Goal: Transaction & Acquisition: Obtain resource

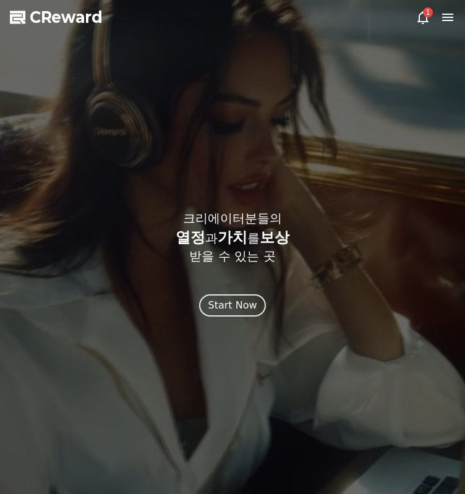
click at [228, 302] on div "Start Now" at bounding box center [232, 305] width 49 height 15
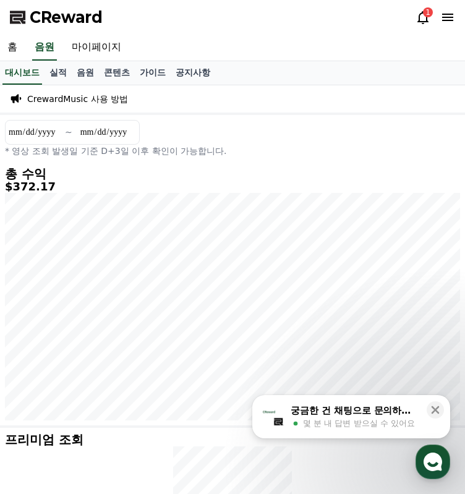
drag, startPoint x: 351, startPoint y: 145, endPoint x: 287, endPoint y: 133, distance: 64.9
click at [351, 145] on p "* 영상 조회 발생일 기준 D+3일 이후 확인이 가능합니다." at bounding box center [232, 151] width 455 height 12
click at [444, 12] on icon at bounding box center [447, 17] width 15 height 15
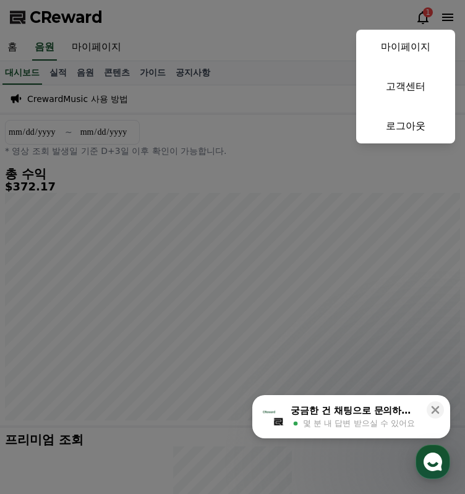
click at [183, 64] on button "close" at bounding box center [232, 247] width 465 height 494
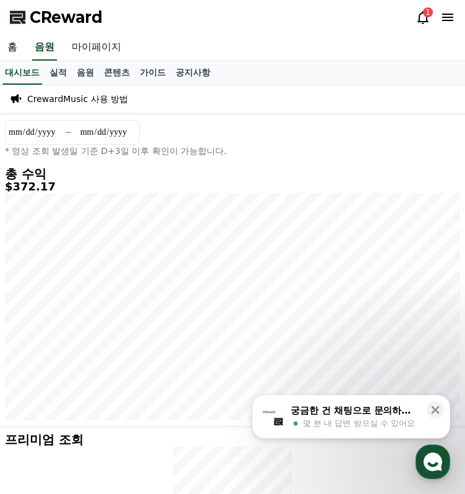
click at [95, 46] on link "마이페이지" at bounding box center [96, 48] width 64 height 26
select select "**********"
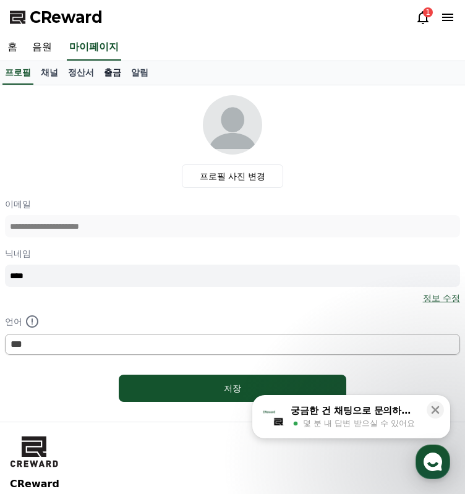
click at [108, 74] on link "출금" at bounding box center [112, 73] width 27 height 24
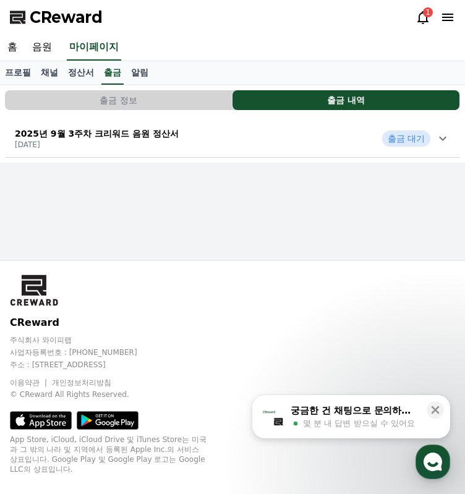
click at [150, 130] on p "2025년 9월 3주차 크리워드 음원 정산서" at bounding box center [97, 133] width 164 height 12
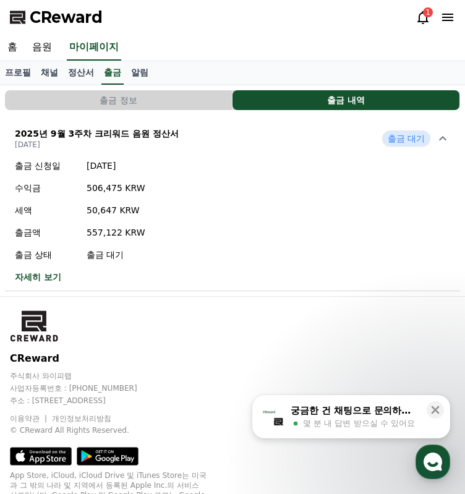
click at [41, 277] on link "자세히 보기" at bounding box center [80, 277] width 131 height 12
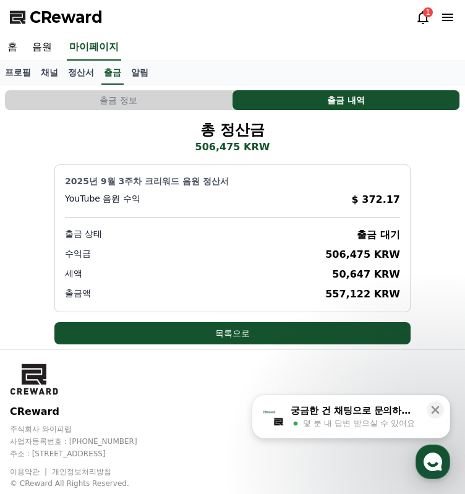
drag, startPoint x: 347, startPoint y: 259, endPoint x: 369, endPoint y: 285, distance: 34.3
click at [367, 281] on div "2025년 9월 3주차 크리워드 음원 정산서 YouTube 음원 수익 $ 372.17 출금 상태 출금 대기 수익금 506,475 KRW 세액 …" at bounding box center [232, 239] width 356 height 148
click at [369, 285] on div "2025년 9월 3주차 크리워드 음원 정산서 YouTube 음원 수익 $ 372.17 출금 상태 출금 대기 수익금 506,475 KRW 세액 …" at bounding box center [232, 239] width 356 height 148
drag, startPoint x: 338, startPoint y: 300, endPoint x: 387, endPoint y: 296, distance: 49.1
click at [380, 296] on p "557,122 KRW" at bounding box center [362, 294] width 75 height 15
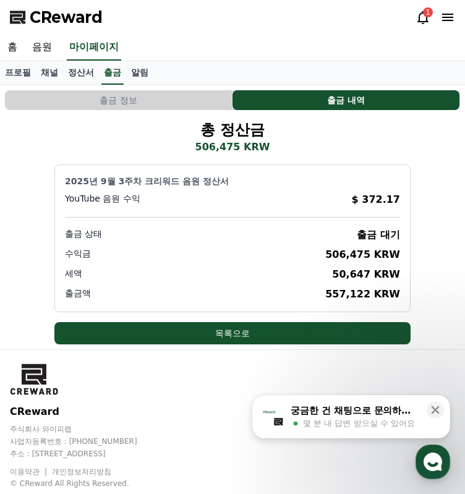
click at [387, 296] on p "557,122 KRW" at bounding box center [362, 294] width 75 height 15
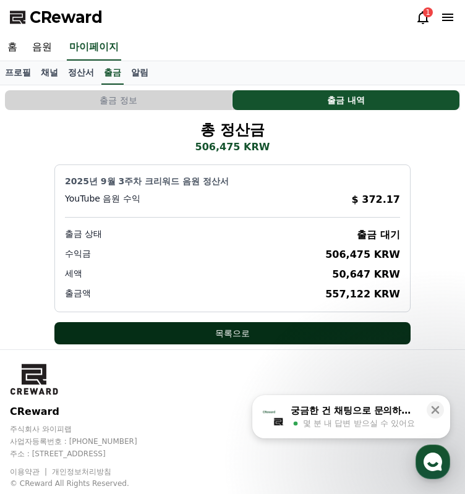
click at [289, 331] on button "목록으로" at bounding box center [232, 333] width 356 height 22
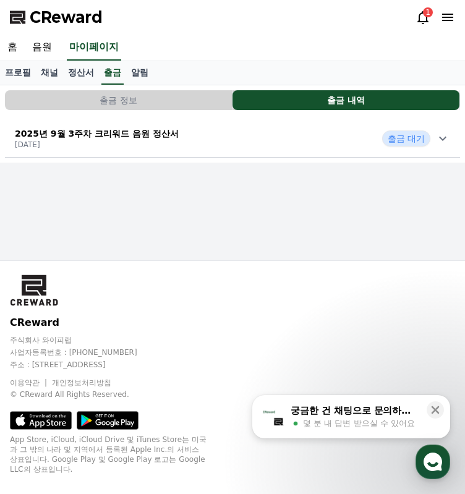
click at [176, 101] on button "출금 정보" at bounding box center [118, 100] width 227 height 20
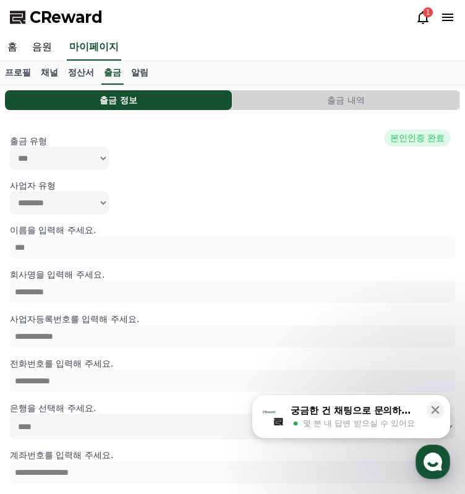
click at [307, 100] on button "출금 내역" at bounding box center [346, 100] width 227 height 20
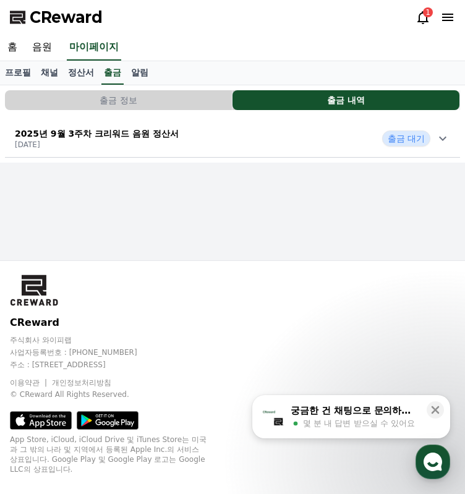
click at [416, 141] on span "출금 대기" at bounding box center [406, 139] width 48 height 16
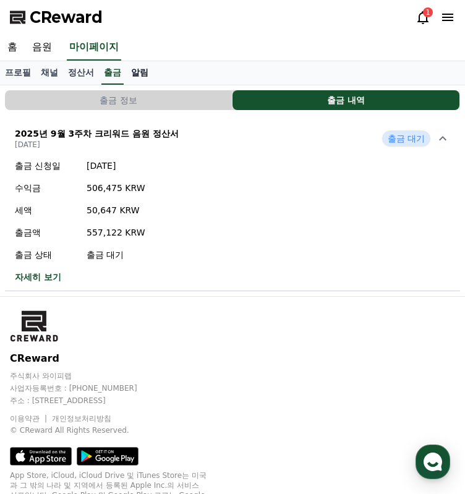
click at [140, 71] on link "알림" at bounding box center [139, 73] width 27 height 24
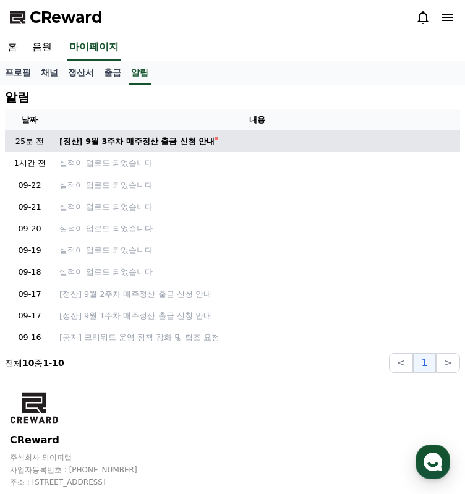
click at [163, 144] on div "[정산] 9월 3주차 매주정산 출금 신청 안내" at bounding box center [136, 141] width 155 height 12
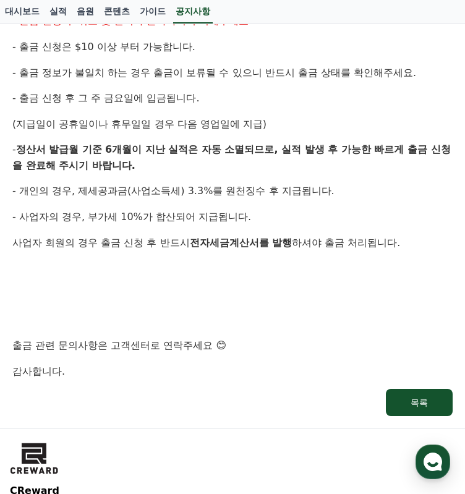
scroll to position [433, 0]
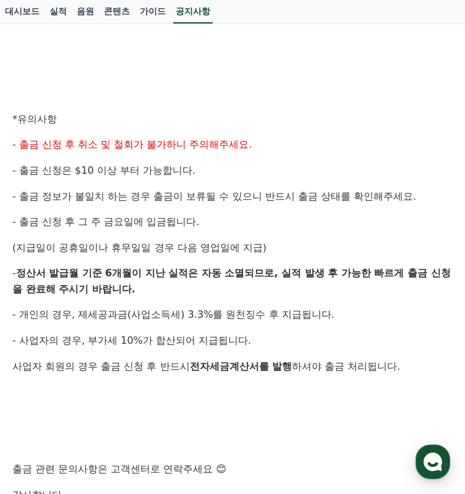
drag, startPoint x: 45, startPoint y: 138, endPoint x: 201, endPoint y: 164, distance: 158.6
click at [234, 147] on span "- 출금 신청 후 취소 및 철회가 불가하니 주의해주세요." at bounding box center [132, 145] width 240 height 12
drag, startPoint x: 139, startPoint y: 165, endPoint x: 294, endPoint y: 191, distance: 157.4
click at [270, 180] on div "안녕하세요, 크리워드입니다. 크리워드의 매주정산 9월 3주차 출금 신청 안내드립니다. ✔ 정산 해당 월 : 9월 3주차 실적 ✔ 출금 신청 기…" at bounding box center [232, 140] width 440 height 726
click at [261, 205] on div "안녕하세요, 크리워드입니다. 크리워드의 매주정산 9월 3주차 출금 신청 안내드립니다. ✔ 정산 해당 월 : 9월 3주차 실적 ✔ 출금 신청 기…" at bounding box center [232, 140] width 440 height 726
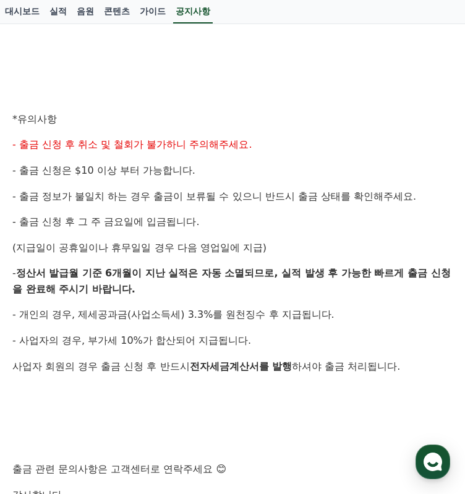
drag, startPoint x: 144, startPoint y: 215, endPoint x: 208, endPoint y: 239, distance: 68.4
click at [163, 225] on span "- 출금 신청 후 그 주 금요일에 입금됩니다." at bounding box center [105, 222] width 187 height 12
click at [213, 242] on span "(지급일이 공휴일이나 휴무일일 경우 다음 영업일에 지급)" at bounding box center [139, 248] width 254 height 12
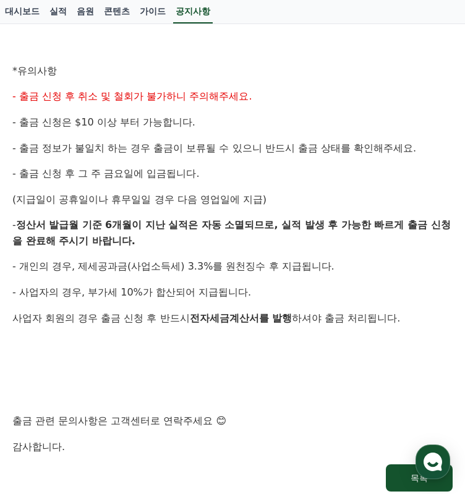
scroll to position [557, 0]
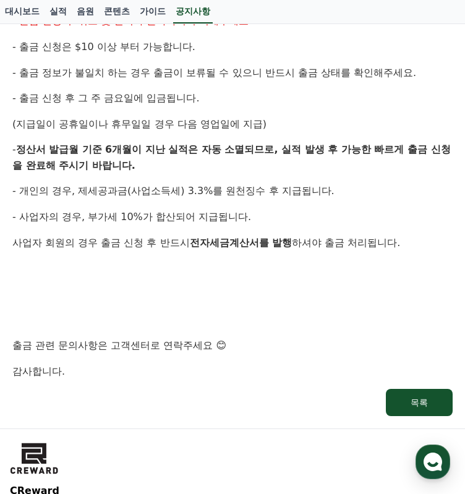
drag, startPoint x: 153, startPoint y: 189, endPoint x: 199, endPoint y: 204, distance: 47.5
click at [199, 204] on div "안녕하세요, 크리워드입니다. 크리워드의 매주정산 9월 3주차 출금 신청 안내드립니다. ✔ 정산 해당 월 : 9월 3주차 실적 ✔ 출금 신청 기…" at bounding box center [232, 16] width 440 height 726
click at [238, 215] on span "- 사업자의 경우, 부가세 10%가 합산되어 지급됩니다." at bounding box center [131, 217] width 239 height 12
drag, startPoint x: 178, startPoint y: 220, endPoint x: 267, endPoint y: 267, distance: 101.0
click at [232, 250] on div "안녕하세요, 크리워드입니다. 크리워드의 매주정산 9월 3주차 출금 신청 안내드립니다. ✔ 정산 해당 월 : 9월 3주차 실적 ✔ 출금 신청 기…" at bounding box center [232, 16] width 440 height 726
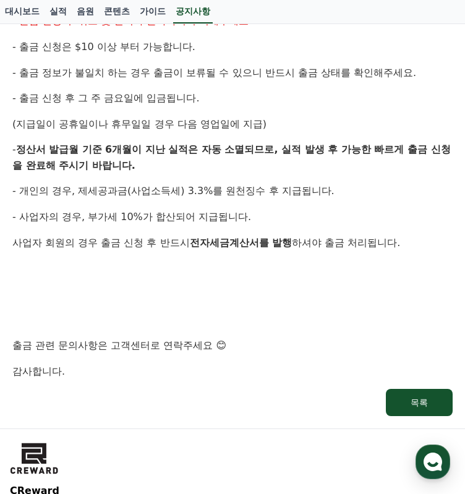
click at [267, 267] on p at bounding box center [232, 268] width 440 height 16
click at [230, 341] on div "안녕하세요, 크리워드입니다. 크리워드의 매주정산 9월 3주차 출금 신청 안내드립니다. ✔ 정산 해당 월 : 9월 3주차 실적 ✔ 출금 신청 기…" at bounding box center [232, 16] width 440 height 726
click at [251, 345] on p "출금 관련 문의사항은 고객센터로 연락주세요 😊" at bounding box center [232, 346] width 440 height 16
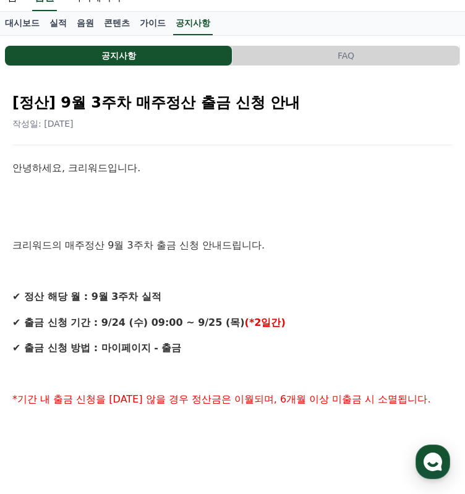
scroll to position [0, 0]
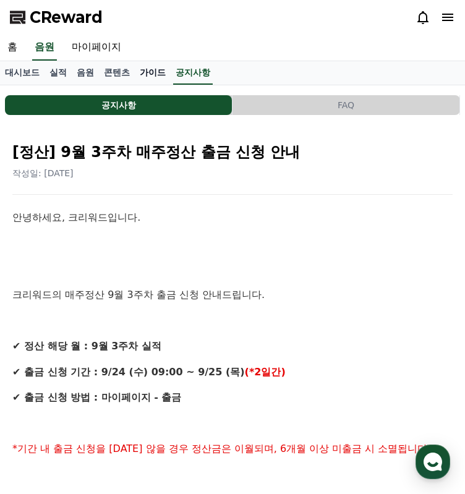
click at [151, 68] on link "가이드" at bounding box center [153, 73] width 36 height 24
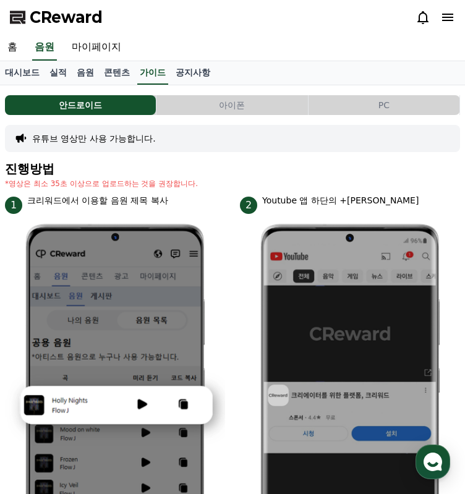
scroll to position [495, 0]
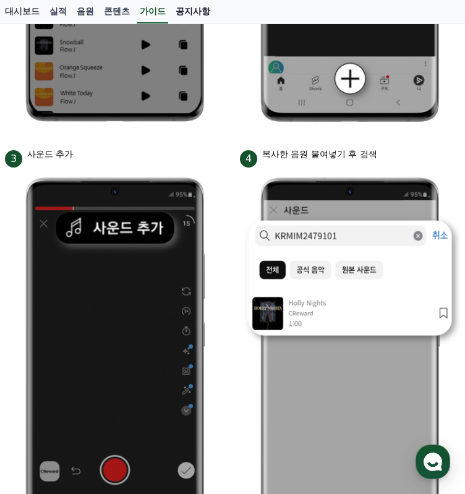
click at [193, 12] on link "공지사항" at bounding box center [193, 12] width 45 height 24
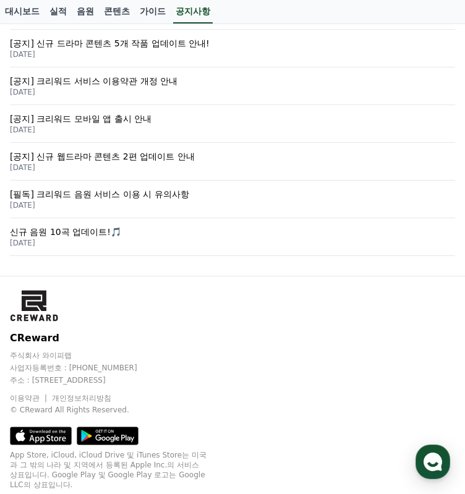
scroll to position [433, 0]
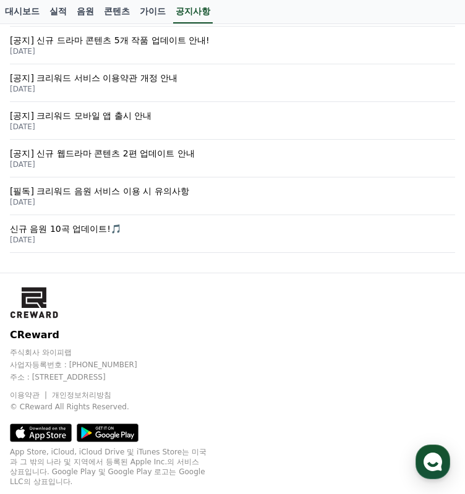
click at [42, 348] on p "주식회사 와이피랩" at bounding box center [232, 353] width 445 height 10
drag, startPoint x: 69, startPoint y: 363, endPoint x: 121, endPoint y: 359, distance: 52.1
click at [121, 360] on p "사업자등록번호 : [PHONE_NUMBER]" at bounding box center [232, 365] width 445 height 10
copy p "[PHONE_NUMBER]"
click at [163, 360] on p "사업자등록번호 : [PHONE_NUMBER]" at bounding box center [232, 365] width 445 height 10
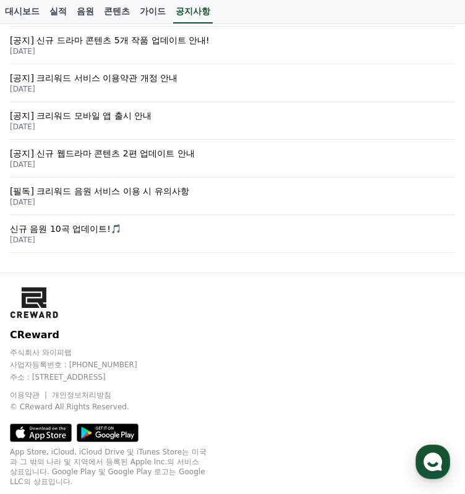
click at [80, 383] on div "CReward 주식회사 와이피랩 사업자등록번호 : [PHONE_NUMBER] 주소 : [STREET_ADDRESS] 이용약관 개인정보처리방침 …" at bounding box center [232, 370] width 445 height 84
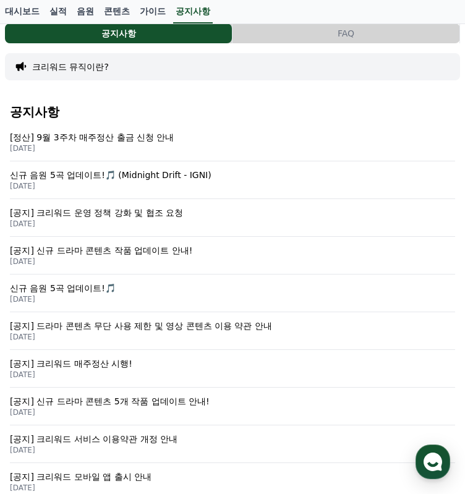
scroll to position [0, 0]
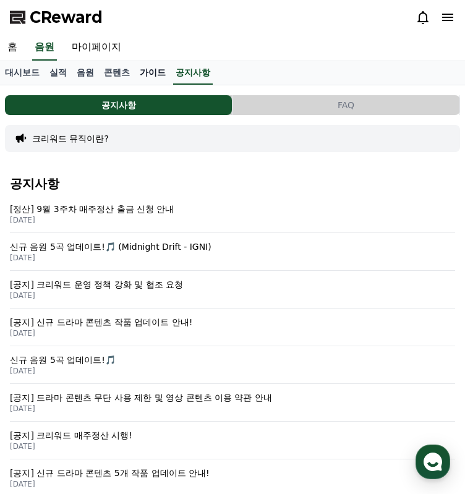
click at [145, 69] on link "가이드" at bounding box center [153, 73] width 36 height 24
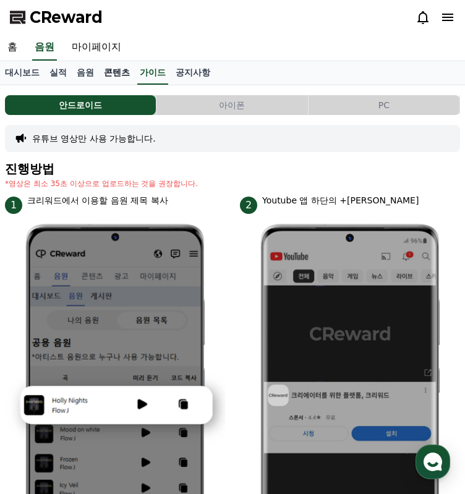
click at [104, 74] on link "콘텐츠" at bounding box center [117, 73] width 36 height 24
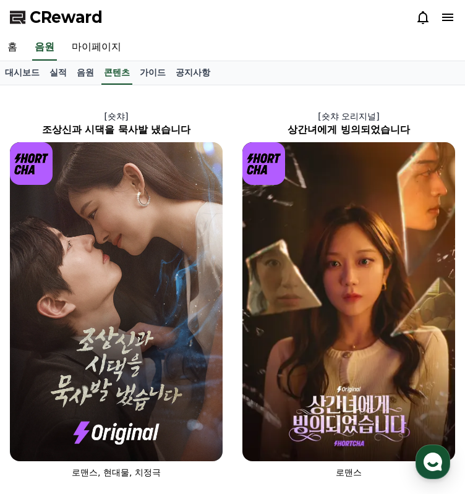
click at [439, 19] on div at bounding box center [436, 17] width 40 height 15
click at [456, 14] on div "CReward" at bounding box center [232, 17] width 465 height 35
click at [447, 15] on icon at bounding box center [447, 17] width 15 height 15
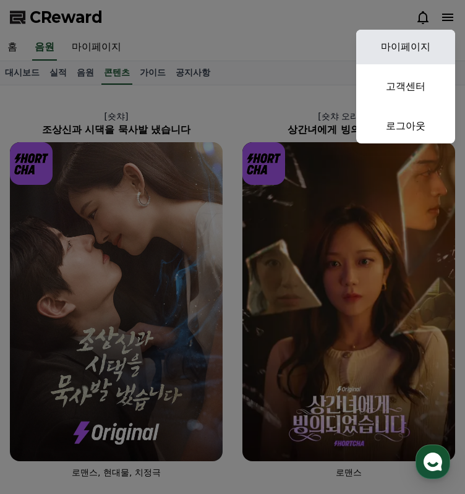
click at [403, 51] on link "마이페이지" at bounding box center [405, 47] width 99 height 35
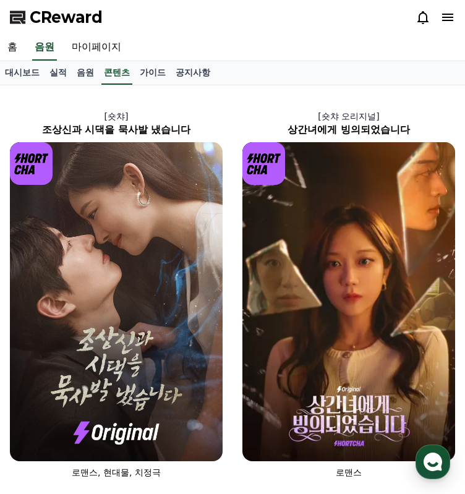
select select "**********"
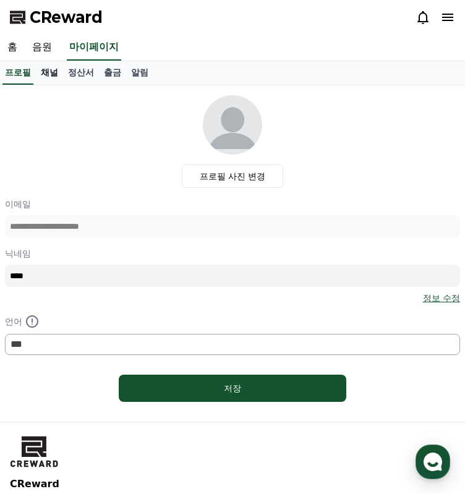
click at [51, 73] on link "채널" at bounding box center [49, 73] width 27 height 24
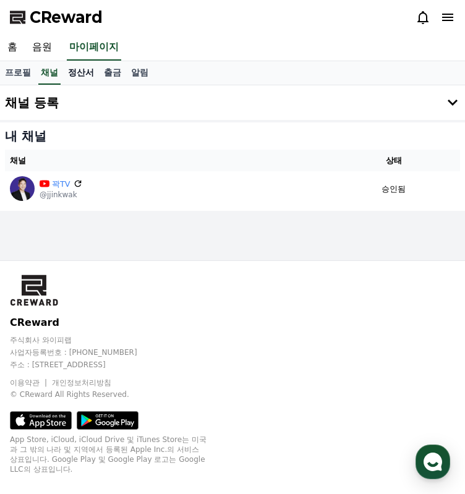
click at [77, 74] on link "정산서" at bounding box center [81, 73] width 36 height 24
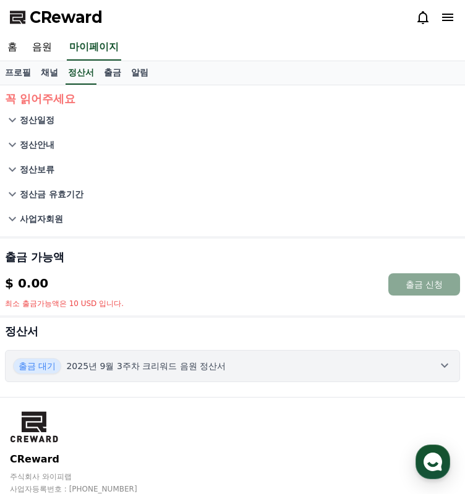
click at [47, 224] on p "사업자회원" at bounding box center [41, 219] width 43 height 12
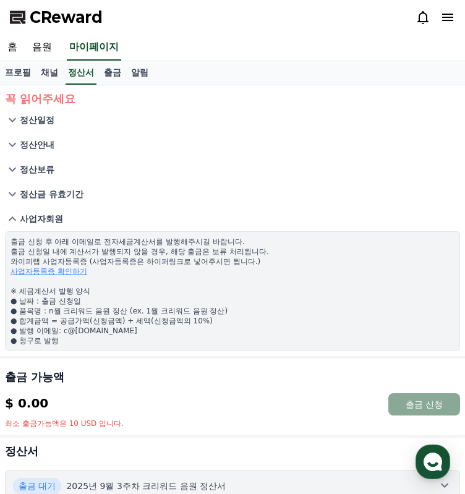
click at [194, 264] on p "출금 신청 후 아래 이메일로 전자세금계산서를 발행해주시길 바랍니다. 출금 신청일 내에 계산서가 발행되지 않을 경우, 해당 출금은 보류 처리됩니…" at bounding box center [233, 291] width 444 height 109
drag, startPoint x: 66, startPoint y: 331, endPoint x: 163, endPoint y: 328, distance: 97.2
click at [163, 328] on p "출금 신청 후 아래 이메일로 전자세금계산서를 발행해주시길 바랍니다. 출금 신청일 내에 계산서가 발행되지 않을 경우, 해당 출금은 보류 처리됩니…" at bounding box center [233, 291] width 444 height 109
copy p "c@[DOMAIN_NAME]"
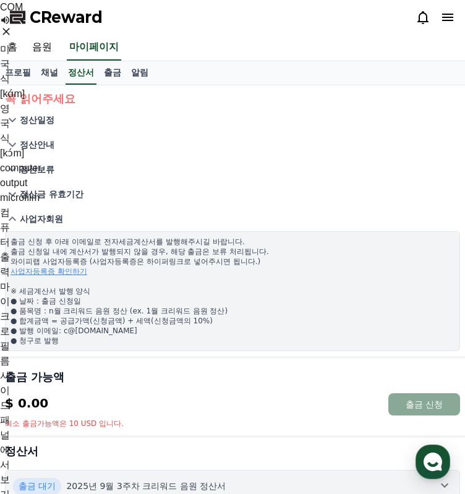
click at [199, 178] on button "정산보류" at bounding box center [232, 169] width 455 height 25
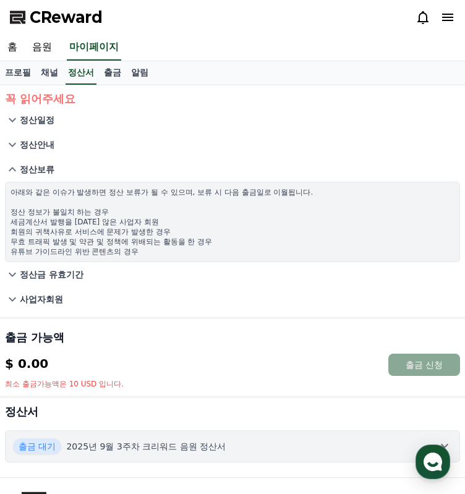
click at [71, 298] on button "사업자회원" at bounding box center [232, 299] width 455 height 25
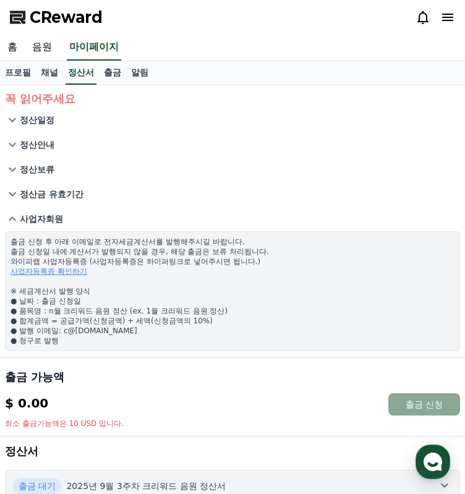
click at [134, 314] on p "출금 신청 후 아래 이메일로 전자세금계산서를 발행해주시길 바랍니다. 출금 신청일 내에 계산서가 발행되지 않을 경우, 해당 출금은 보류 처리됩니…" at bounding box center [233, 291] width 444 height 109
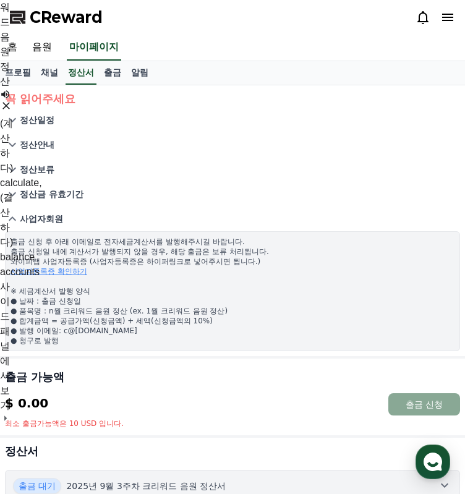
click at [142, 328] on p "출금 신청 후 아래 이메일로 전자세금계산서를 발행해주시길 바랍니다. 출금 신청일 내에 계산서가 발행되지 않을 경우, 해당 출금은 보류 처리됩니…" at bounding box center [233, 291] width 444 height 109
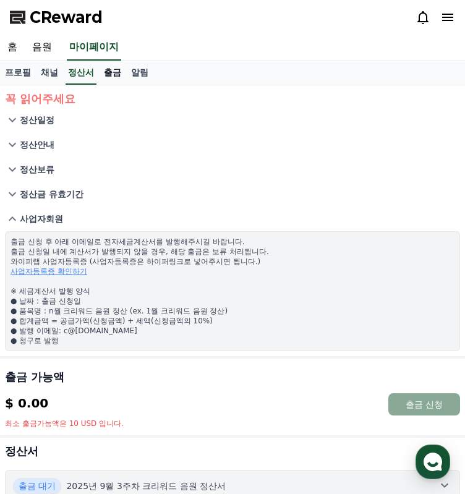
click at [109, 74] on link "출금" at bounding box center [112, 73] width 27 height 24
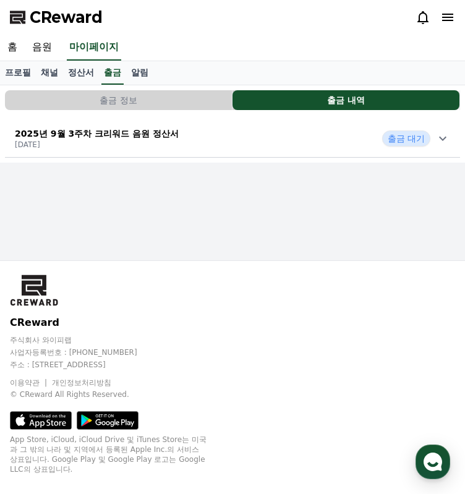
click at [139, 128] on p "2025년 9월 3주차 크리워드 음원 정산서" at bounding box center [97, 133] width 164 height 12
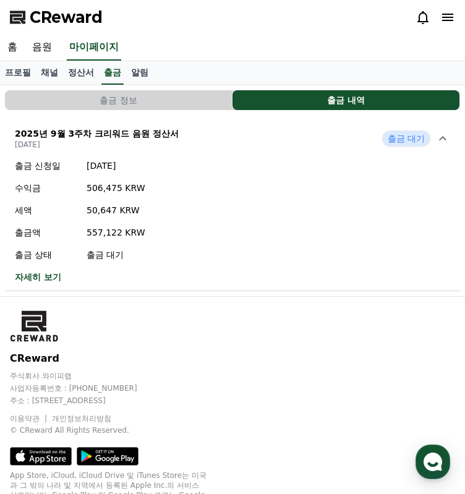
click at [139, 128] on p "2025년 9월 3주차 크리워드 음원 정산서" at bounding box center [97, 133] width 164 height 12
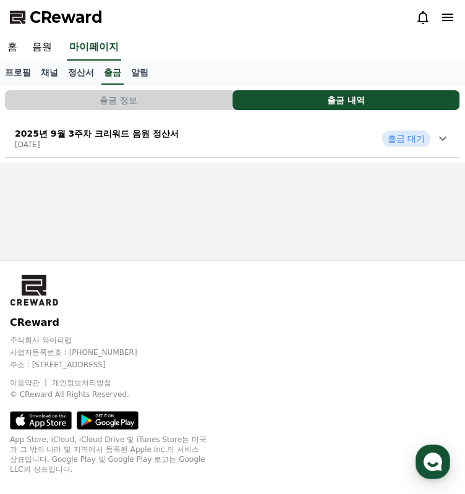
click at [119, 116] on div "출금 정보 출금 내역 2025년 9월 3주차 크리워드 음원 정산서 [DATE] 출금 대기" at bounding box center [232, 123] width 465 height 77
click at [117, 133] on p "2025년 9월 3주차 크리워드 음원 정산서" at bounding box center [97, 133] width 164 height 12
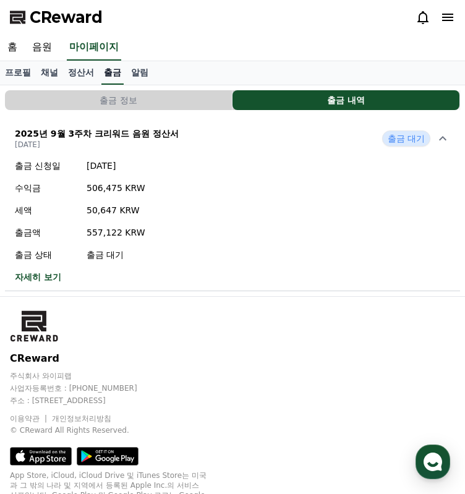
click at [116, 75] on link "출금" at bounding box center [112, 73] width 22 height 24
click at [134, 74] on link "알림" at bounding box center [139, 73] width 27 height 24
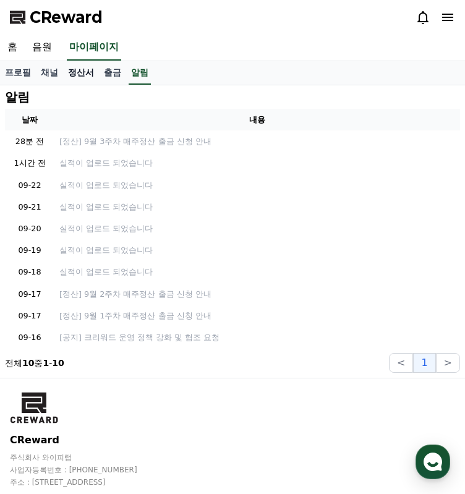
click at [88, 76] on link "정산서" at bounding box center [81, 73] width 36 height 24
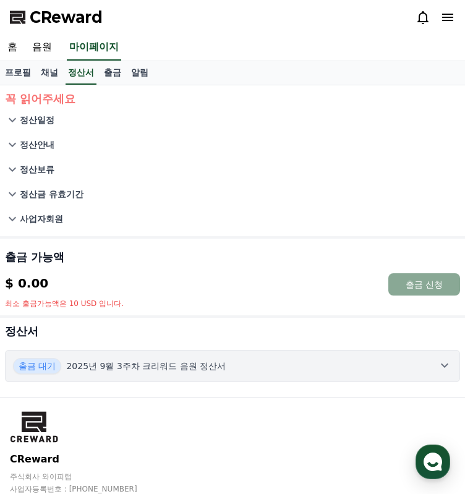
click at [52, 223] on p "사업자회원" at bounding box center [41, 219] width 43 height 12
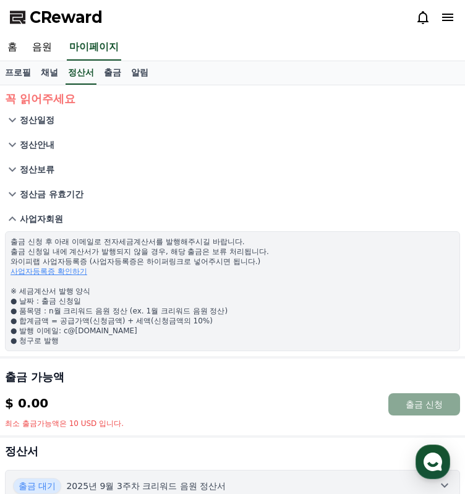
click at [210, 328] on p "출금 신청 후 아래 이메일로 전자세금계산서를 발행해주시길 바랍니다. 출금 신청일 내에 계산서가 발행되지 않을 경우, 해당 출금은 보류 처리됩니…" at bounding box center [233, 291] width 444 height 109
drag, startPoint x: 116, startPoint y: 259, endPoint x: 210, endPoint y: 260, distance: 94.0
click at [194, 259] on p "출금 신청 후 아래 이메일로 전자세금계산서를 발행해주시길 바랍니다. 출금 신청일 내에 계산서가 발행되지 않을 경우, 해당 출금은 보류 처리됩니…" at bounding box center [233, 291] width 444 height 109
click at [210, 260] on p "출금 신청 후 아래 이메일로 전자세금계산서를 발행해주시길 바랍니다. 출금 신청일 내에 계산서가 발행되지 않을 경우, 해당 출금은 보류 처리됩니…" at bounding box center [233, 291] width 444 height 109
drag, startPoint x: 108, startPoint y: 274, endPoint x: 17, endPoint y: 273, distance: 90.9
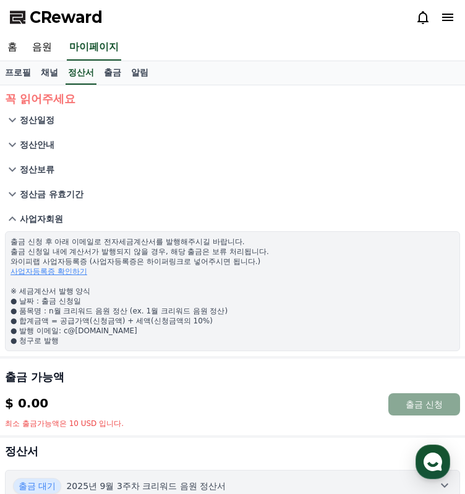
click at [17, 273] on p "출금 신청 후 아래 이메일로 전자세금계산서를 발행해주시길 바랍니다. 출금 신청일 내에 계산서가 발행되지 않을 경우, 해당 출금은 보류 처리됩니…" at bounding box center [233, 291] width 444 height 109
click at [205, 272] on p "출금 신청 후 아래 이메일로 전자세금계산서를 발행해주시길 바랍니다. 출금 신청일 내에 계산서가 발행되지 않을 경우, 해당 출금은 보류 처리됩니…" at bounding box center [233, 291] width 444 height 109
drag, startPoint x: 189, startPoint y: 265, endPoint x: 226, endPoint y: 274, distance: 38.9
click at [197, 268] on p "출금 신청 후 아래 이메일로 전자세금계산서를 발행해주시길 바랍니다. 출금 신청일 내에 계산서가 발행되지 않을 경우, 해당 출금은 보류 처리됩니…" at bounding box center [233, 291] width 444 height 109
click at [226, 274] on p "출금 신청 후 아래 이메일로 전자세금계산서를 발행해주시길 바랍니다. 출금 신청일 내에 계산서가 발행되지 않을 경우, 해당 출금은 보류 처리됩니…" at bounding box center [233, 291] width 444 height 109
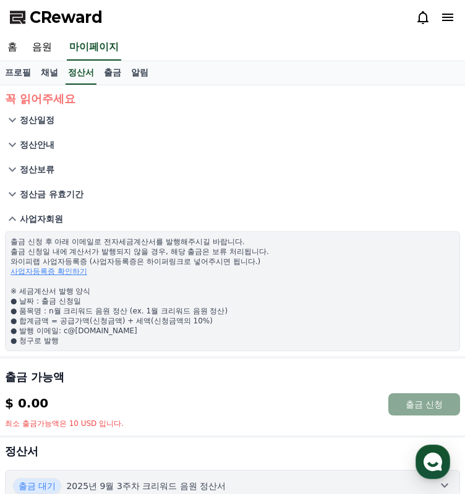
click at [195, 319] on p "출금 신청 후 아래 이메일로 전자세금계산서를 발행해주시길 바랍니다. 출금 신청일 내에 계산서가 발행되지 않을 경우, 해당 출금은 보류 처리됩니…" at bounding box center [233, 291] width 444 height 109
click at [113, 73] on link "출금" at bounding box center [112, 73] width 27 height 24
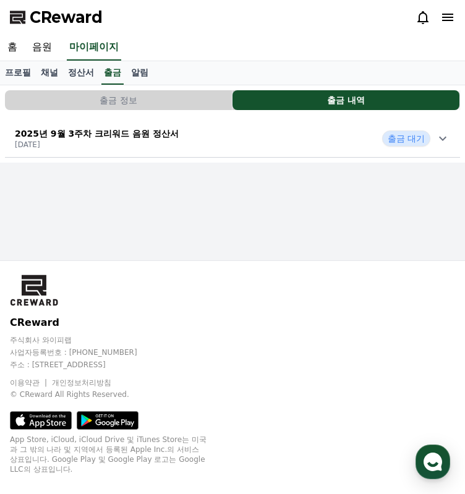
click at [124, 140] on p "[DATE]" at bounding box center [97, 145] width 164 height 10
